Goal: Information Seeking & Learning: Learn about a topic

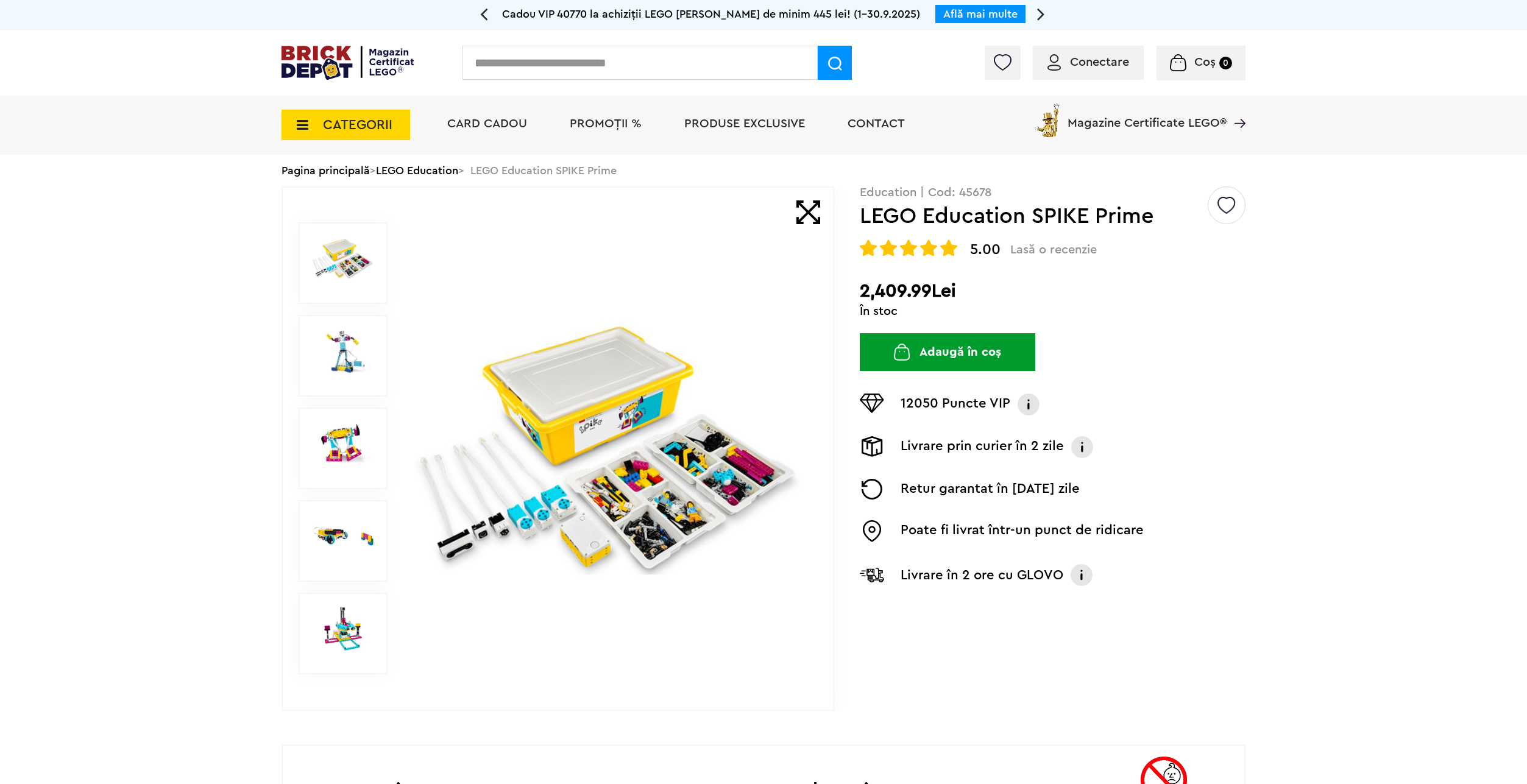
click at [335, 364] on img at bounding box center [343, 351] width 62 height 45
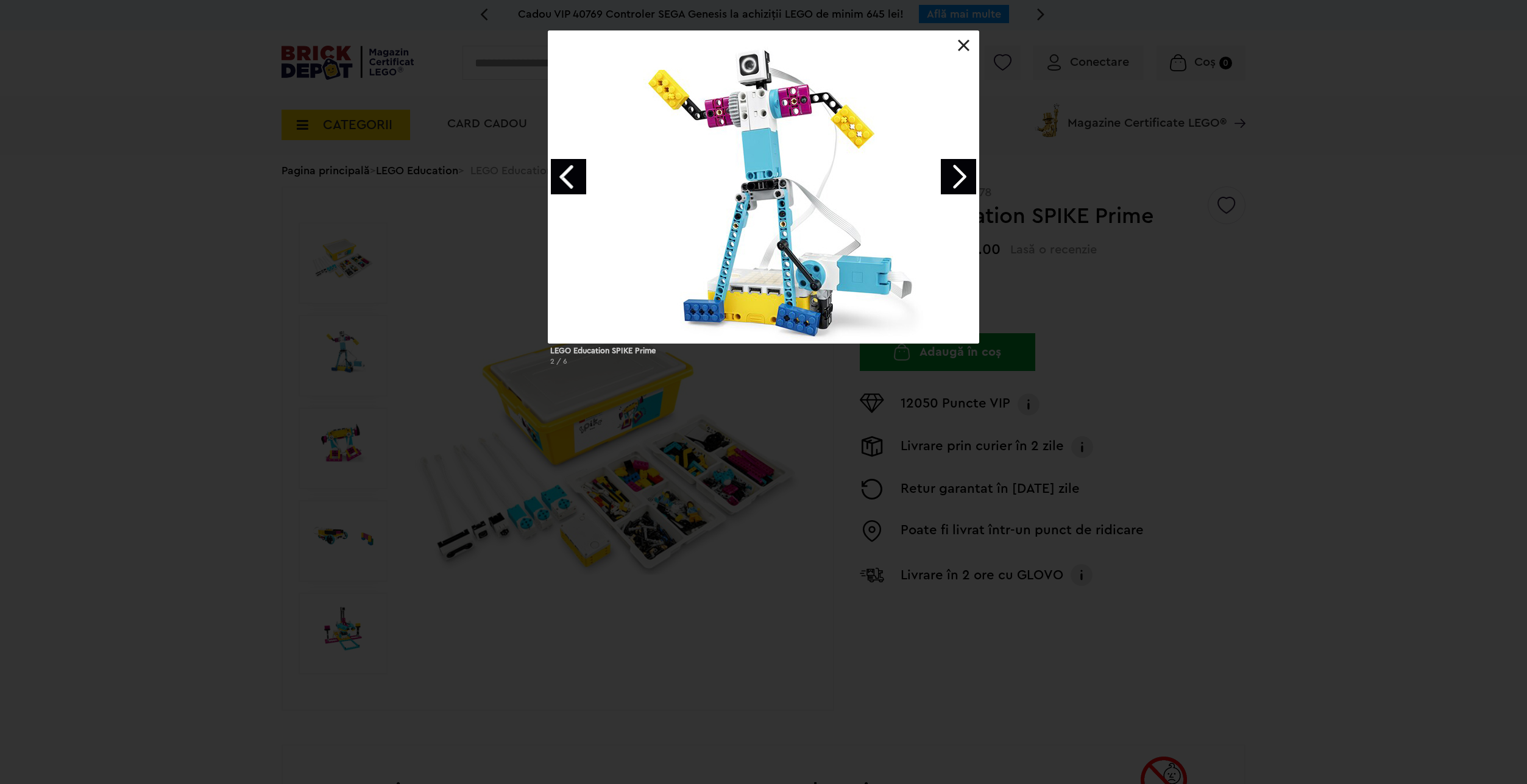
click at [961, 177] on link "Next image" at bounding box center [958, 176] width 35 height 35
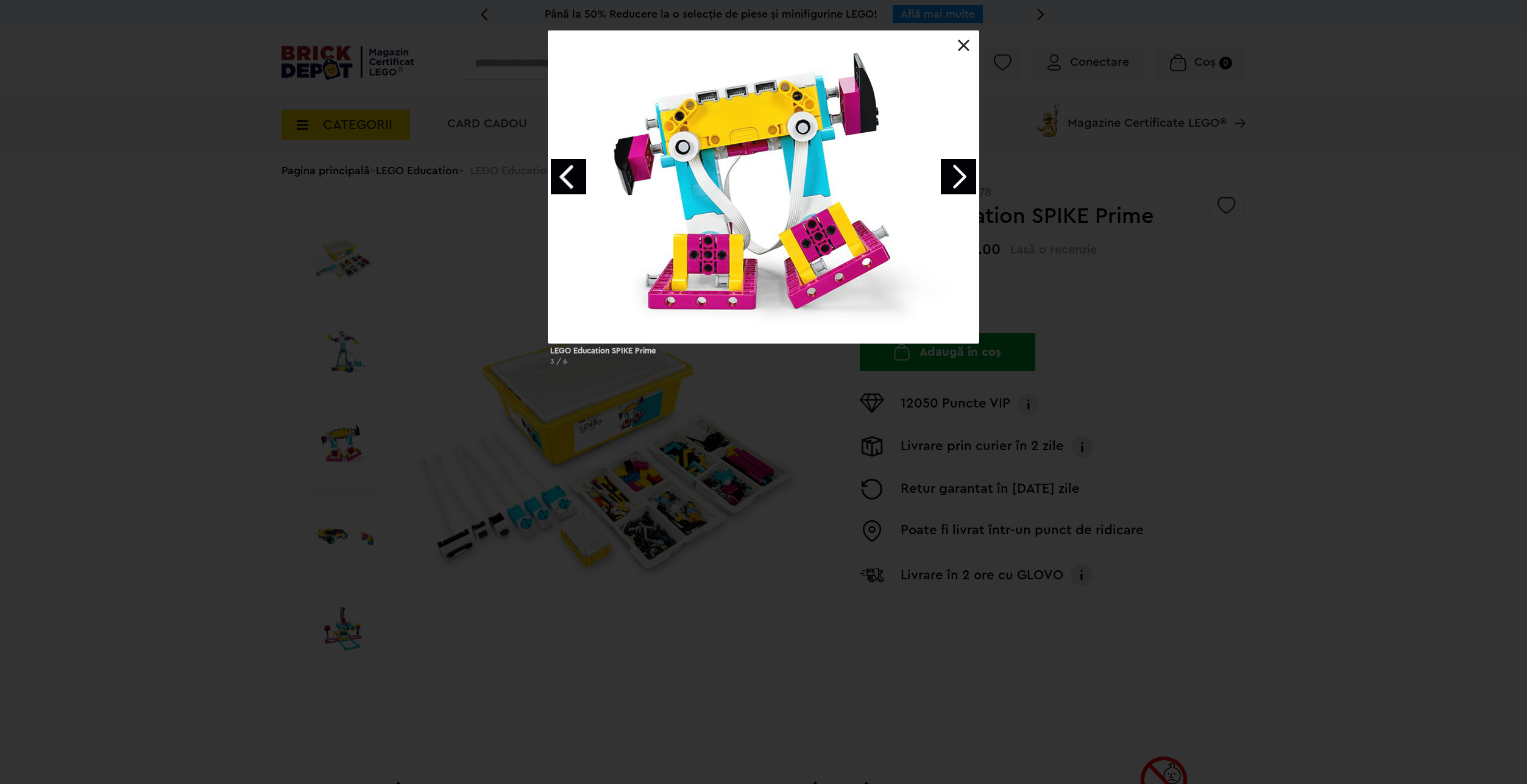
click at [961, 177] on link "Next image" at bounding box center [958, 176] width 35 height 35
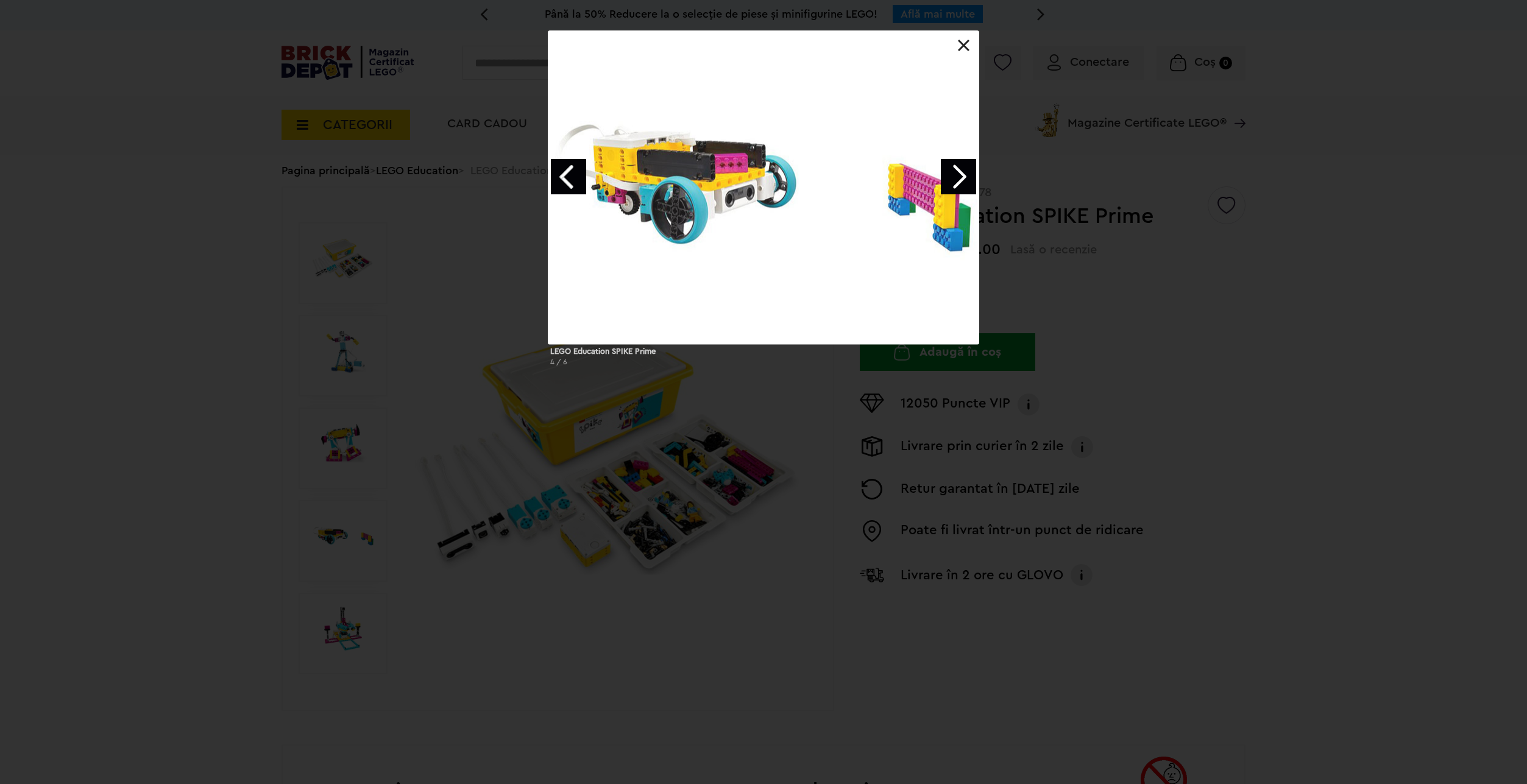
click at [961, 177] on link "Next image" at bounding box center [958, 176] width 35 height 35
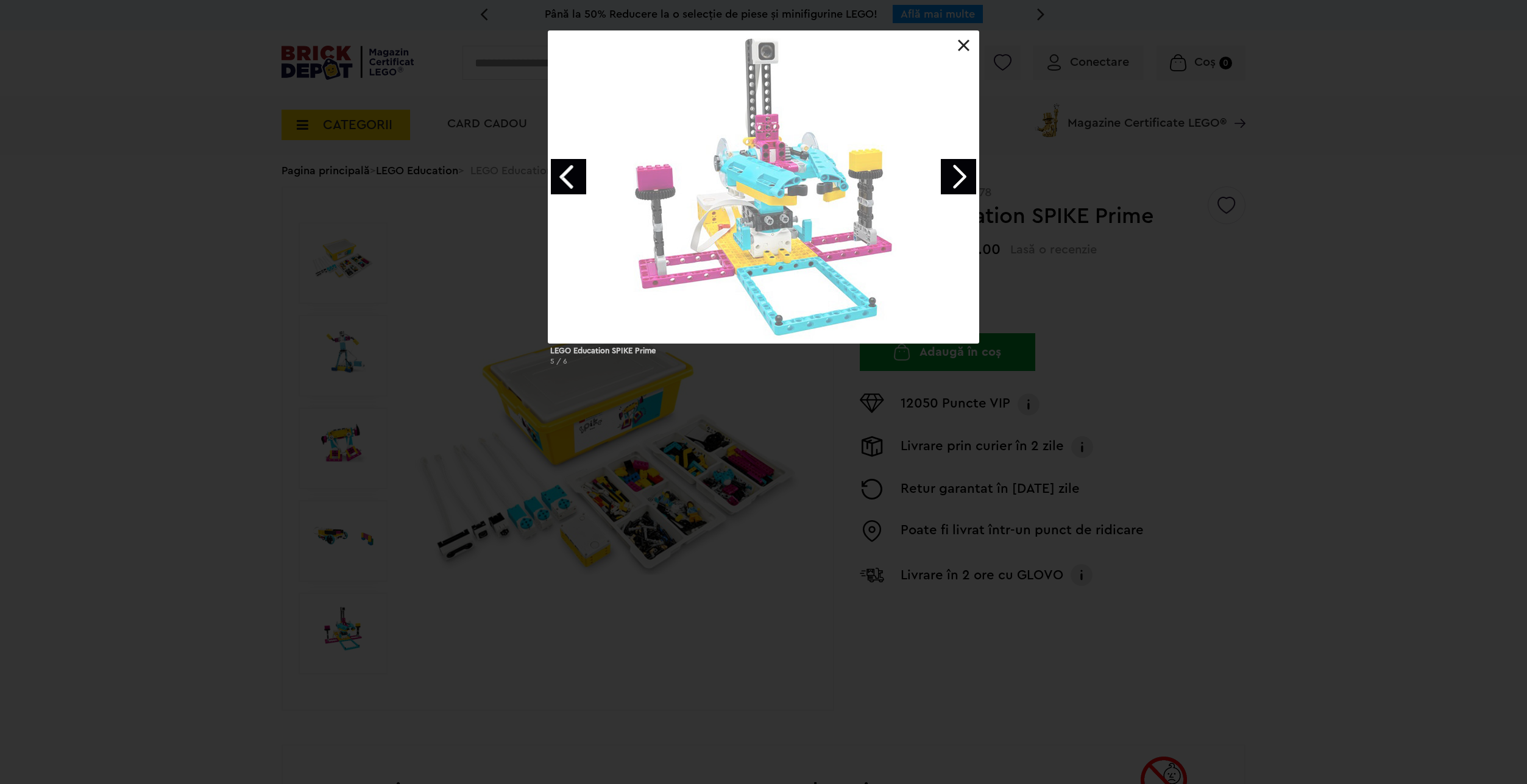
click at [961, 177] on link "Next image" at bounding box center [958, 176] width 35 height 35
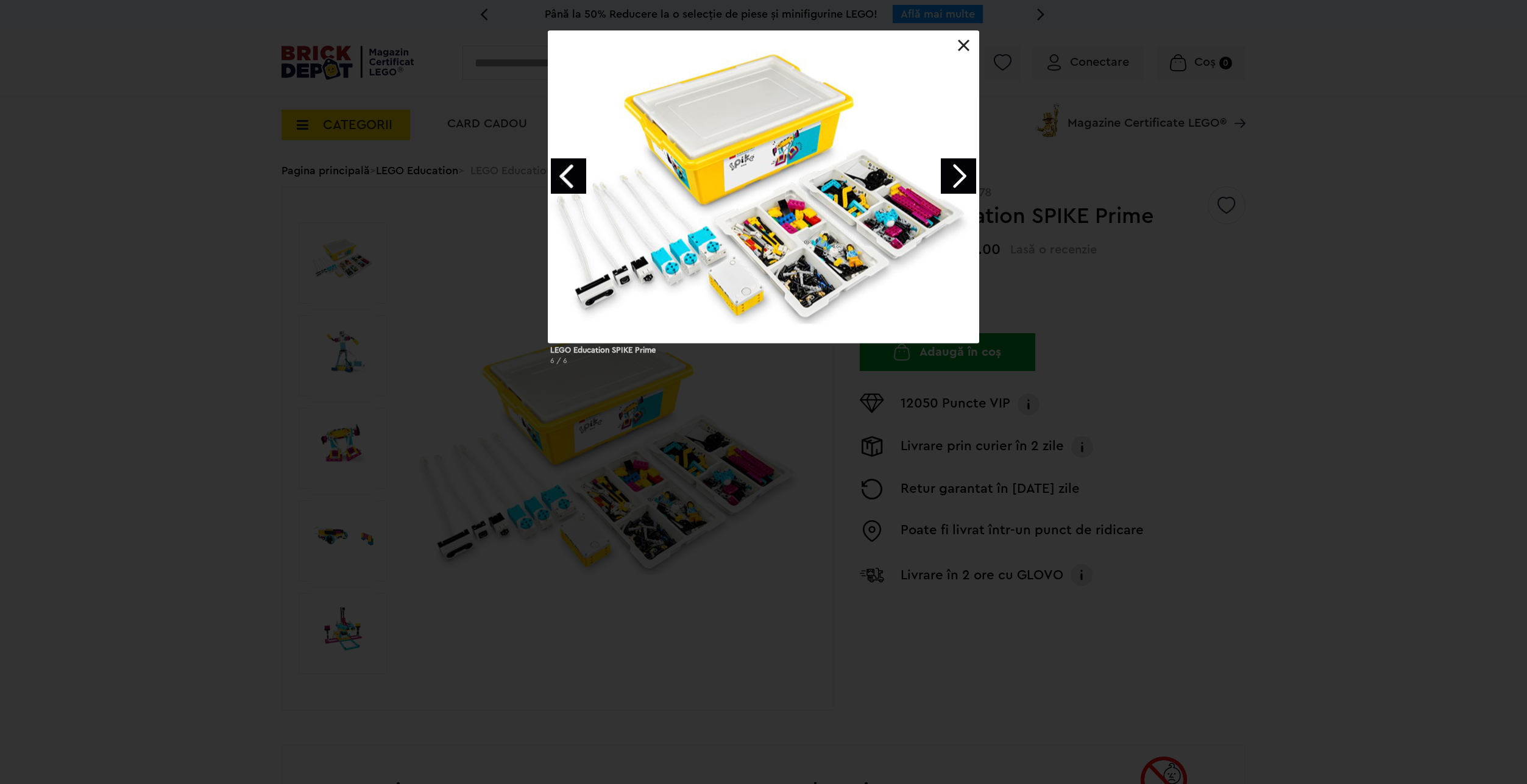
click at [963, 43] on link at bounding box center [963, 45] width 12 height 12
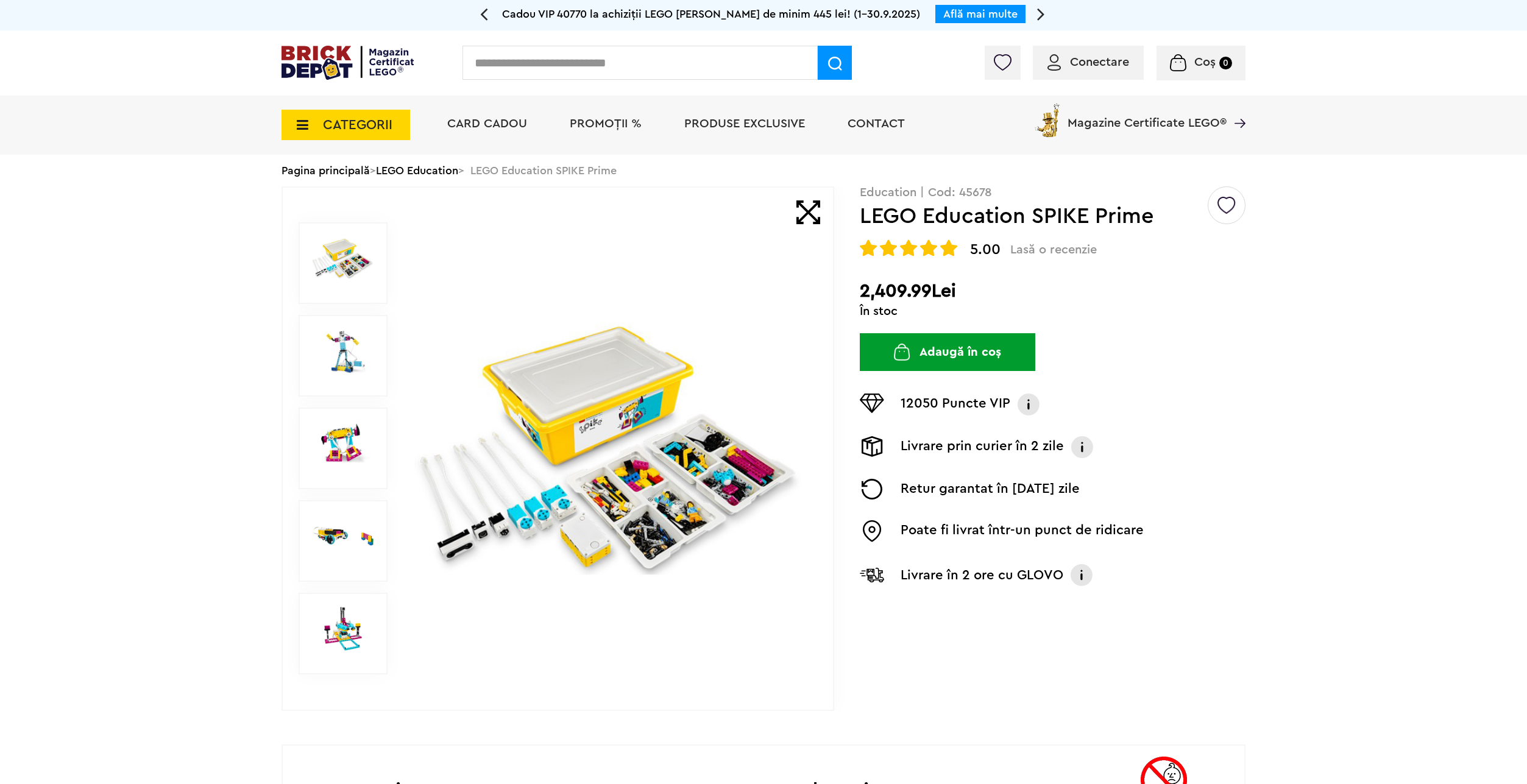
click at [352, 263] on img at bounding box center [343, 259] width 62 height 45
click at [339, 628] on img at bounding box center [343, 628] width 62 height 45
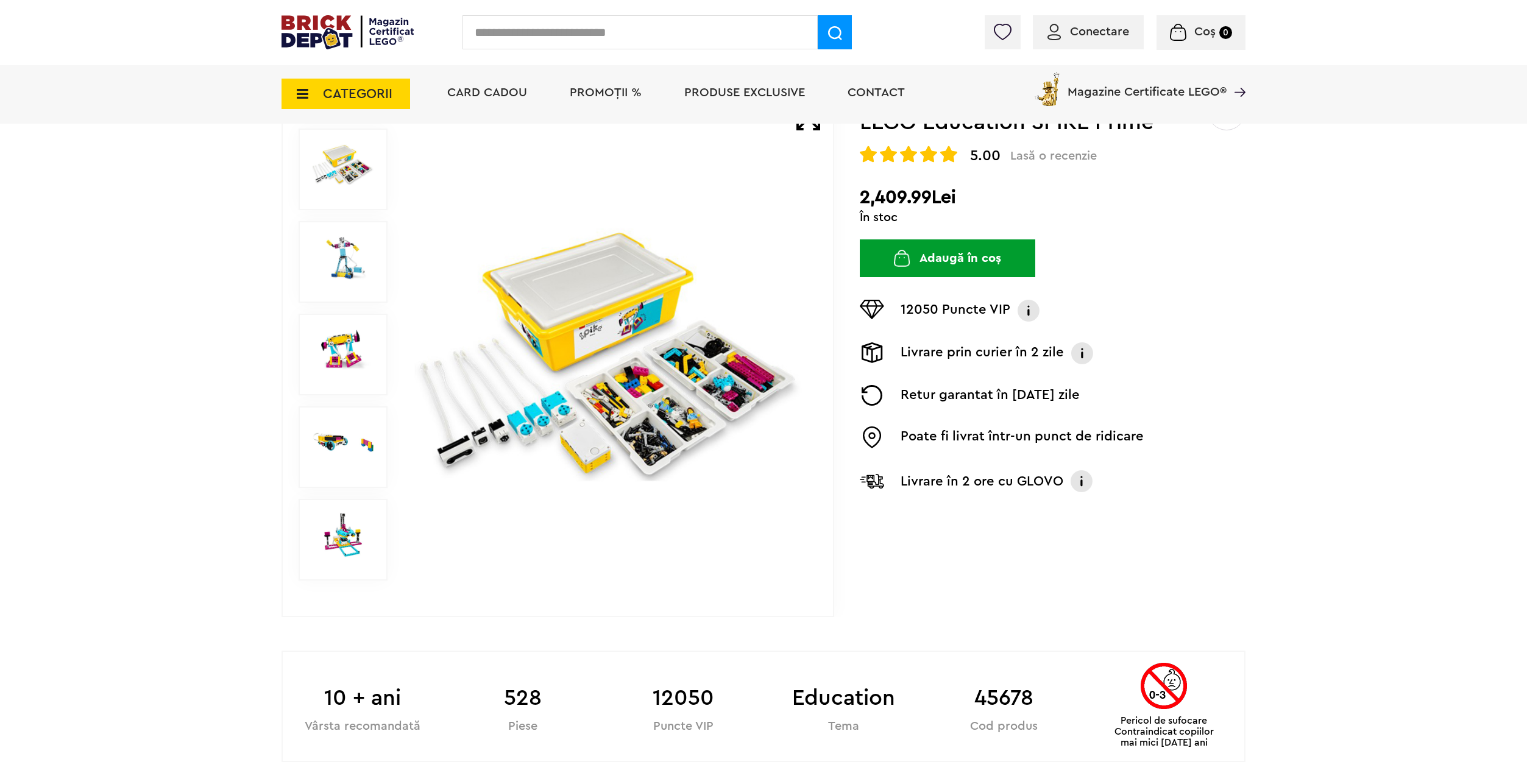
scroll to position [292, 0]
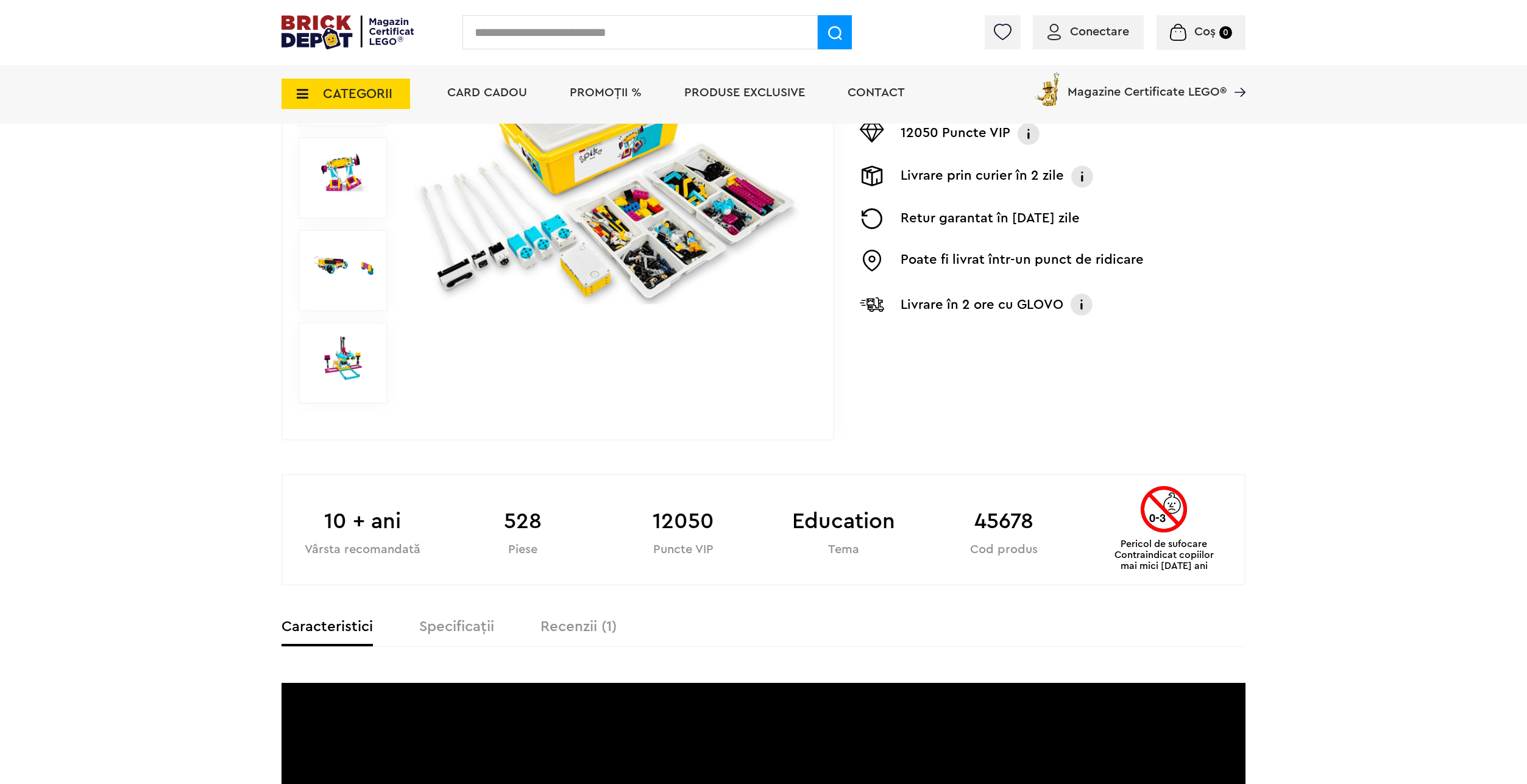
click at [659, 476] on div "12050 Puncte VIP" at bounding box center [683, 515] width 160 height 80
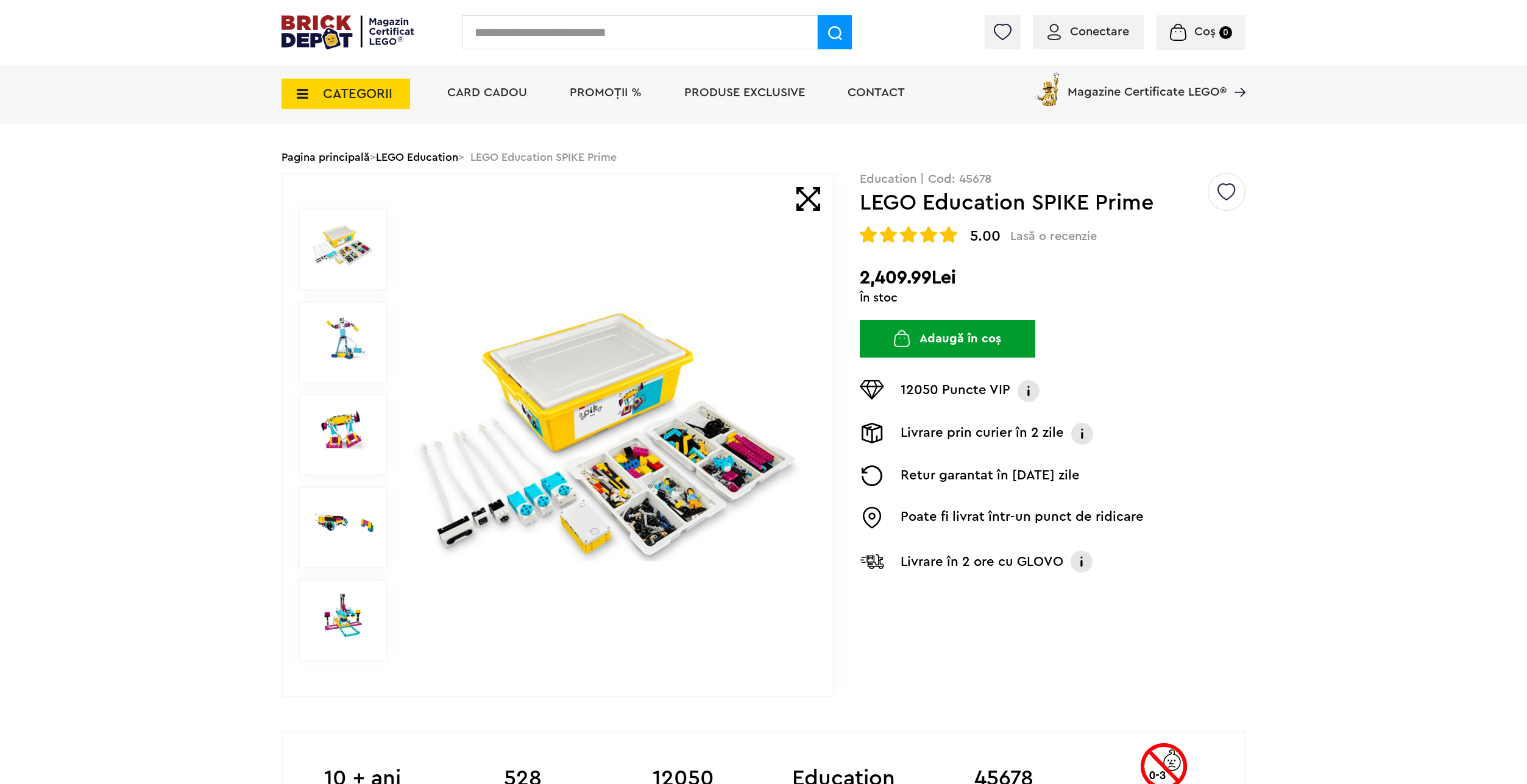
scroll to position [0, 0]
